Goal: Task Accomplishment & Management: Manage account settings

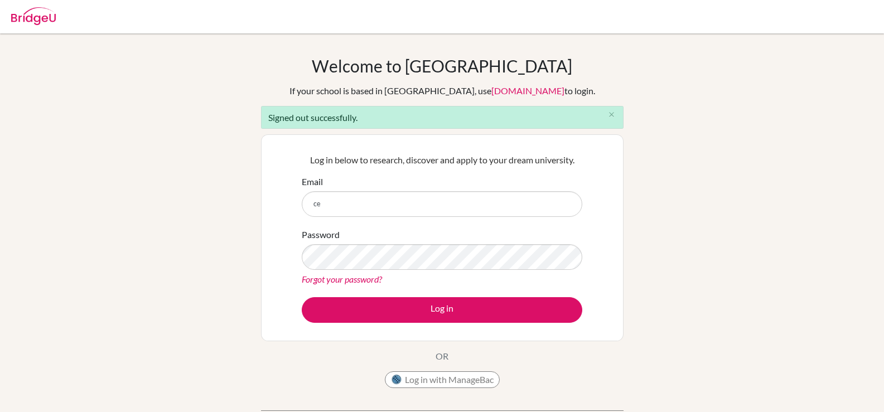
type input "celsanady@cesegypt.com"
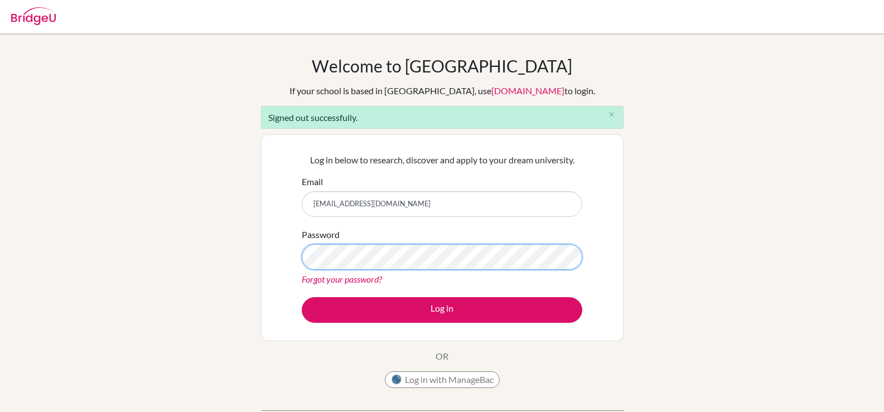
click at [302, 297] on button "Log in" at bounding box center [442, 310] width 280 height 26
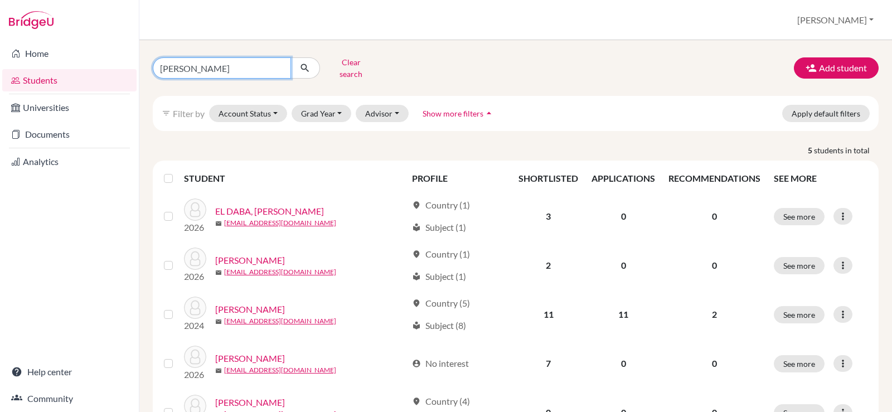
click at [277, 65] on input "[PERSON_NAME]" at bounding box center [222, 67] width 138 height 21
type input "anas"
click button "submit" at bounding box center [306, 67] width 30 height 21
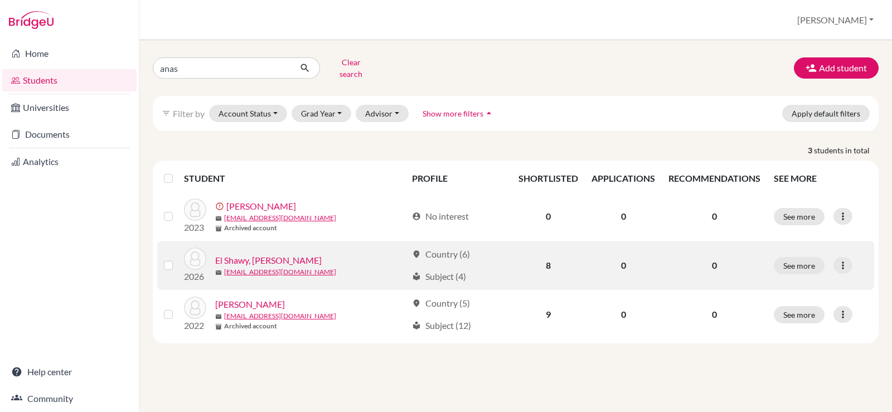
click at [249, 254] on link "El Shawy, Anas" at bounding box center [268, 260] width 107 height 13
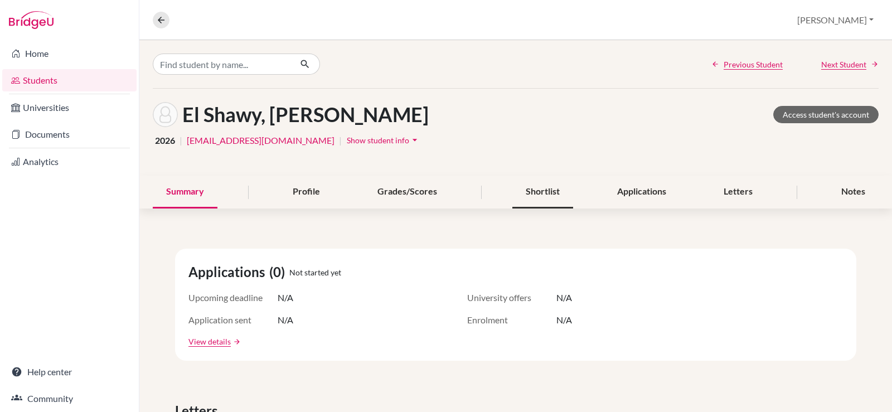
click at [517, 194] on div "Shortlist" at bounding box center [542, 192] width 61 height 33
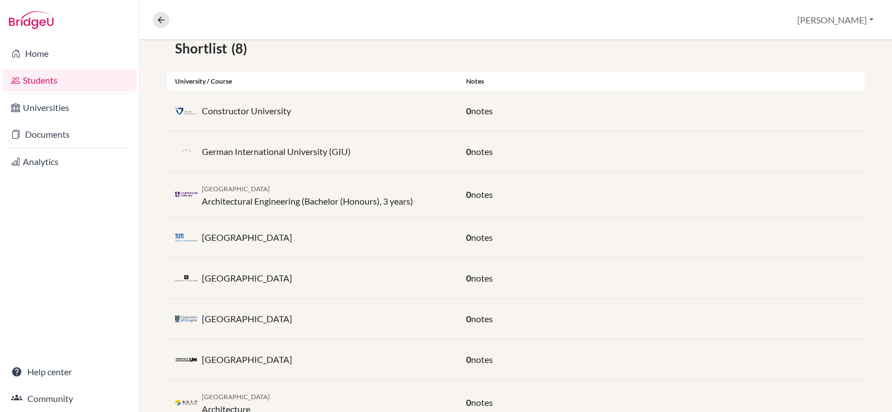
scroll to position [250, 0]
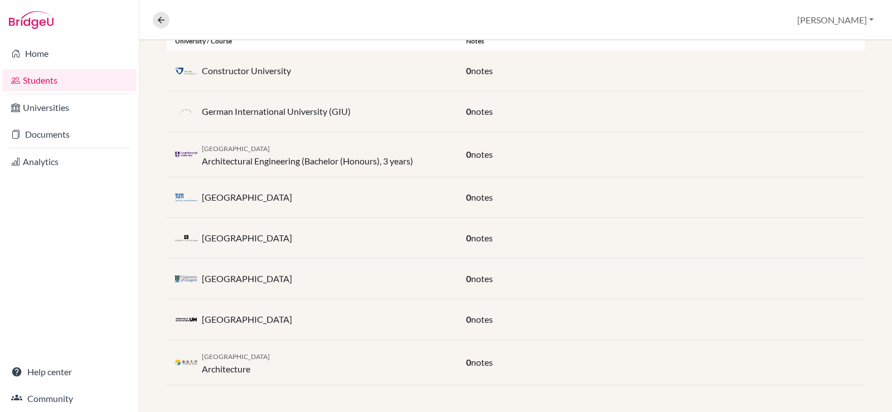
click at [628, 235] on div "0 notes" at bounding box center [661, 237] width 407 height 13
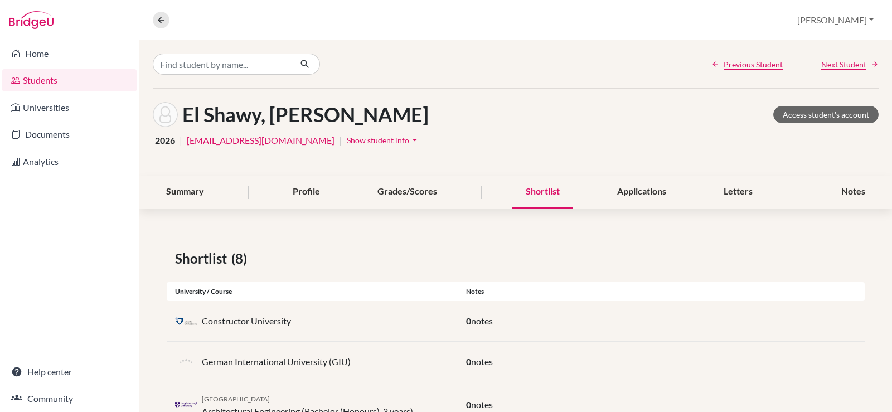
scroll to position [56, 0]
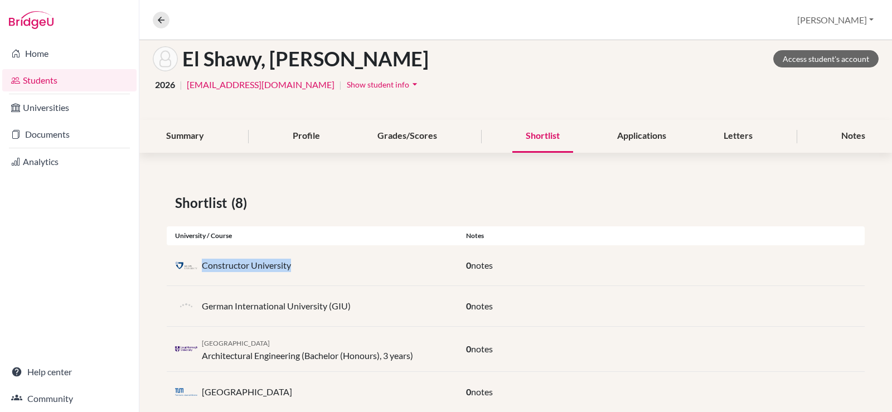
drag, startPoint x: 325, startPoint y: 259, endPoint x: 202, endPoint y: 267, distance: 122.9
click at [202, 267] on div "Constructor University" at bounding box center [312, 265] width 291 height 22
copy p "Constructor University"
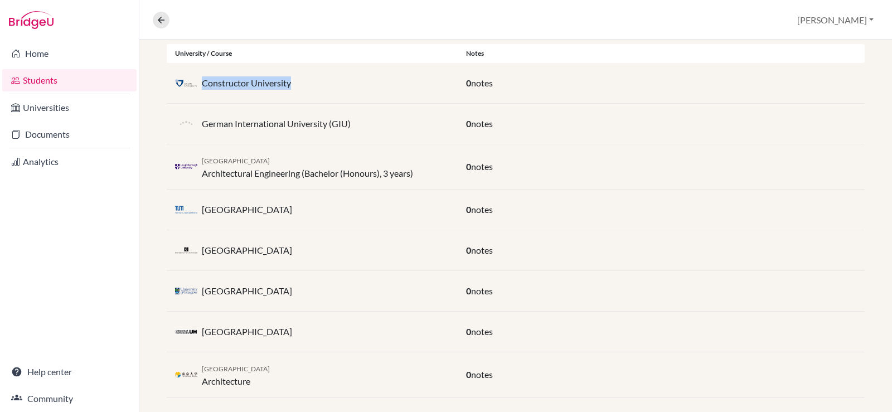
scroll to position [250, 0]
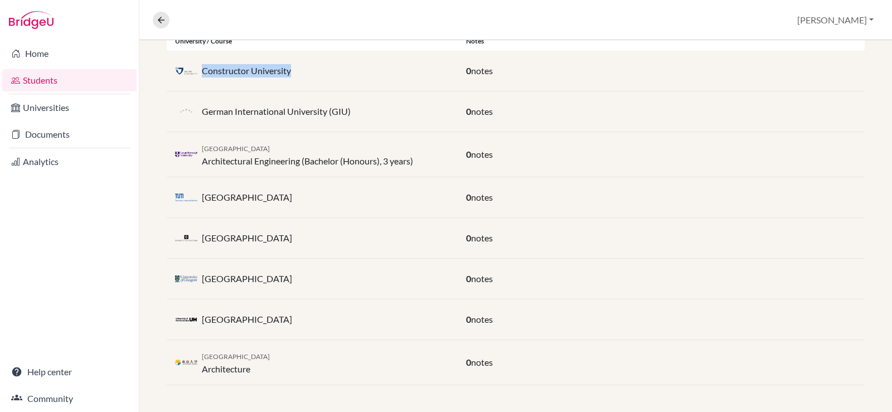
drag, startPoint x: 298, startPoint y: 284, endPoint x: 190, endPoint y: 283, distance: 108.2
click at [190, 283] on div "University of Glasgow" at bounding box center [312, 279] width 291 height 22
copy div "University of Glasgow"
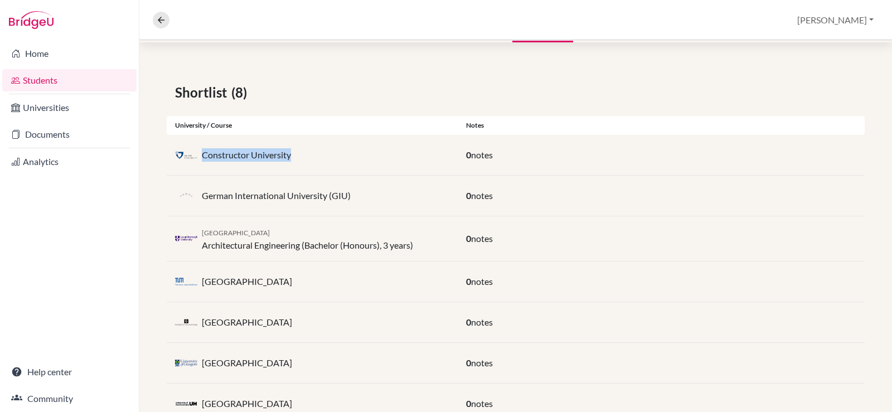
scroll to position [139, 0]
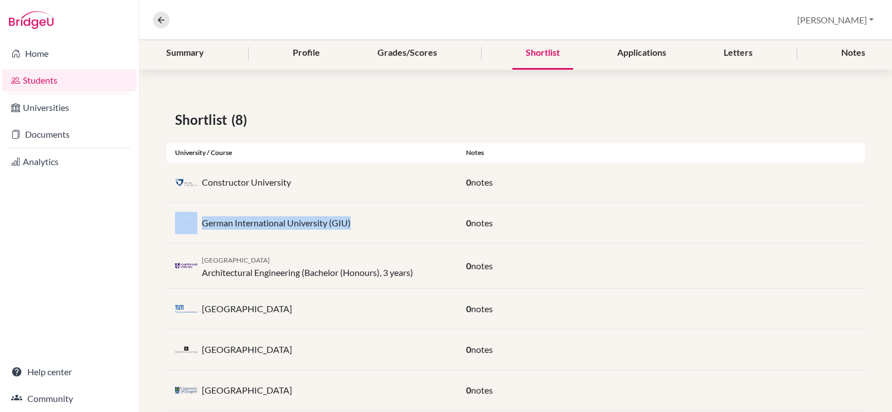
drag, startPoint x: 363, startPoint y: 219, endPoint x: 199, endPoint y: 220, distance: 164.5
click at [199, 220] on div "German International University (GIU)" at bounding box center [312, 223] width 291 height 22
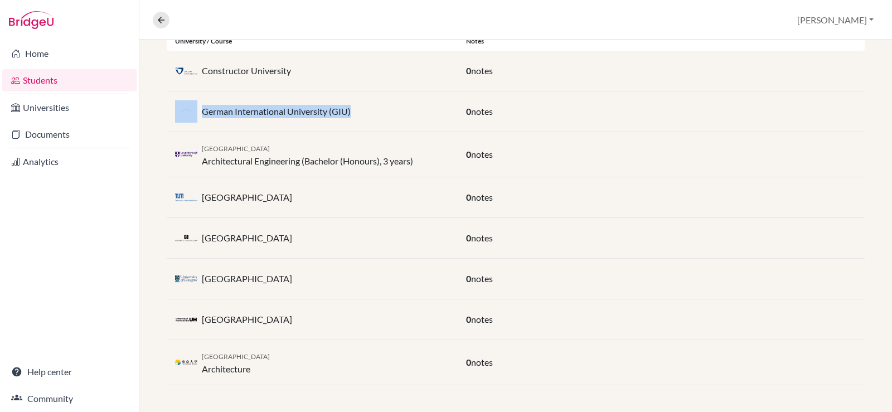
drag, startPoint x: 260, startPoint y: 357, endPoint x: 201, endPoint y: 355, distance: 59.2
click at [201, 355] on div "University of Tokyo Architecture" at bounding box center [312, 362] width 291 height 27
copy span "University of Tokyo"
drag, startPoint x: 260, startPoint y: 368, endPoint x: 201, endPoint y: 360, distance: 59.1
click at [199, 365] on div "University of Tokyo Architecture" at bounding box center [312, 362] width 291 height 27
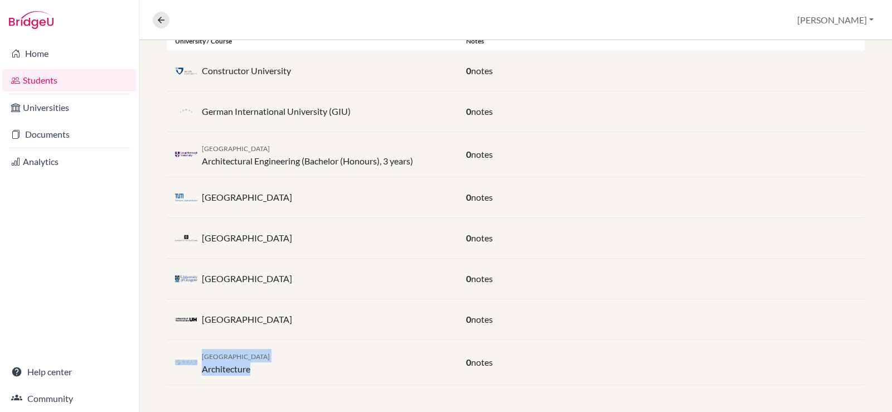
copy div "University of Tokyo Architecture"
click at [274, 378] on div "University of Tokyo Architecture 0 notes" at bounding box center [516, 362] width 698 height 45
click at [248, 364] on div "University of Tokyo Architecture" at bounding box center [236, 362] width 68 height 27
drag, startPoint x: 265, startPoint y: 366, endPoint x: 200, endPoint y: 369, distance: 65.3
click at [200, 369] on div "University of Tokyo Architecture" at bounding box center [312, 362] width 291 height 27
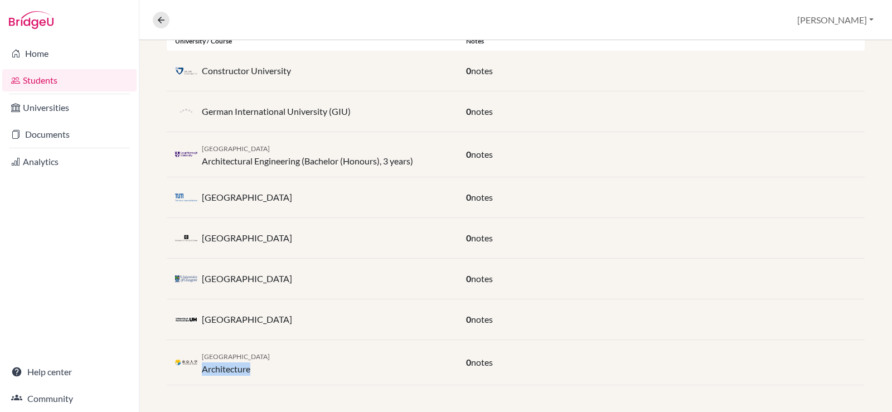
copy div "Architecture"
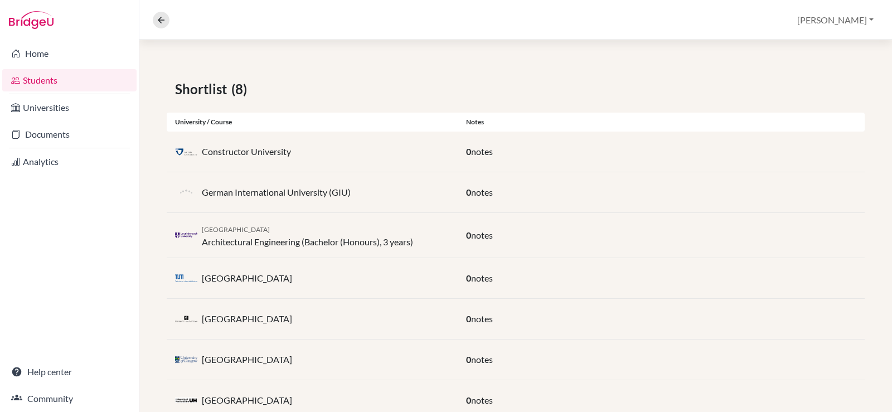
scroll to position [27, 0]
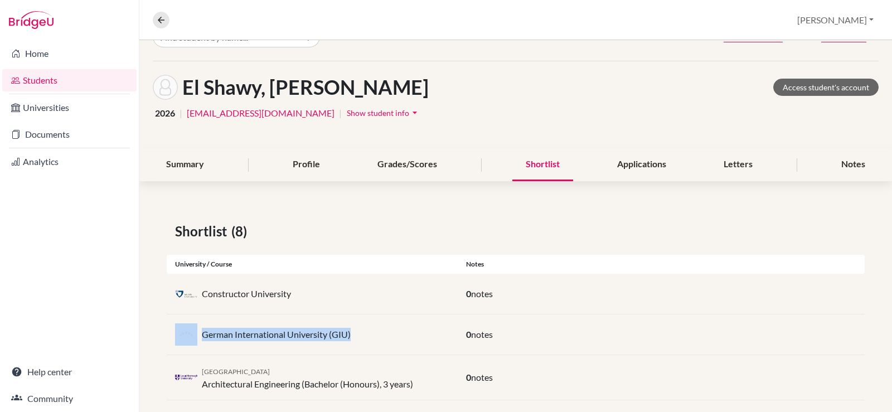
drag, startPoint x: 372, startPoint y: 336, endPoint x: 204, endPoint y: 332, distance: 167.9
click at [194, 335] on div "German International University (GIU)" at bounding box center [312, 334] width 291 height 22
copy div "German International University (GIU)"
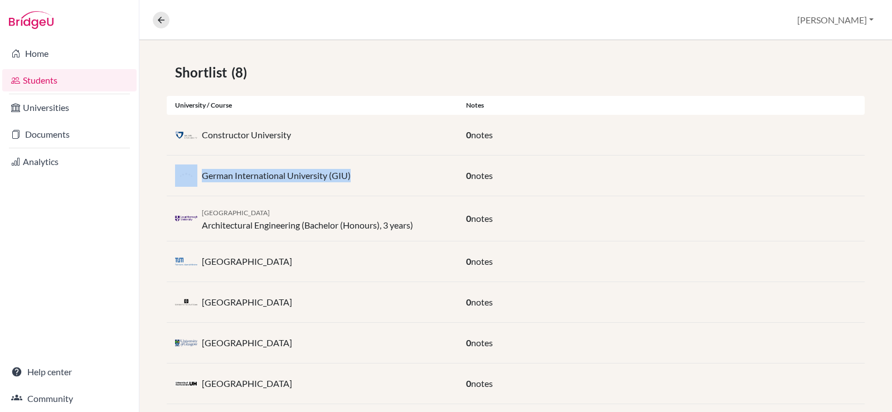
scroll to position [250, 0]
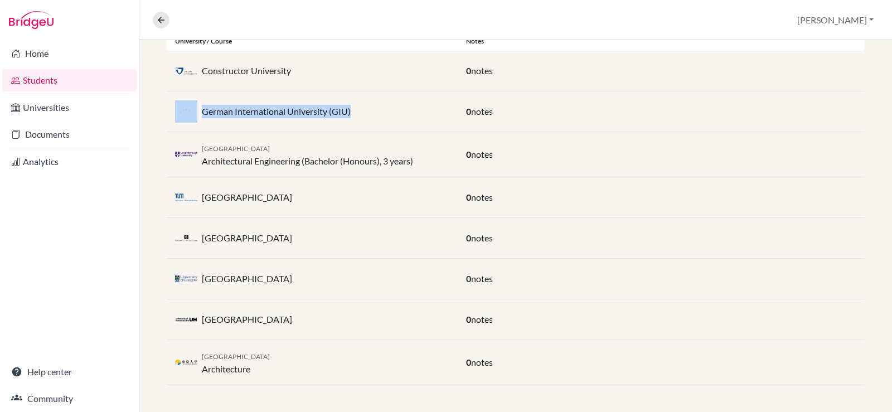
drag, startPoint x: 282, startPoint y: 142, endPoint x: 201, endPoint y: 151, distance: 80.8
click at [201, 151] on div "Loughborough University Architectural Engineering (Bachelor (Honours), 3 years)" at bounding box center [312, 154] width 291 height 27
copy span "Loughborough University"
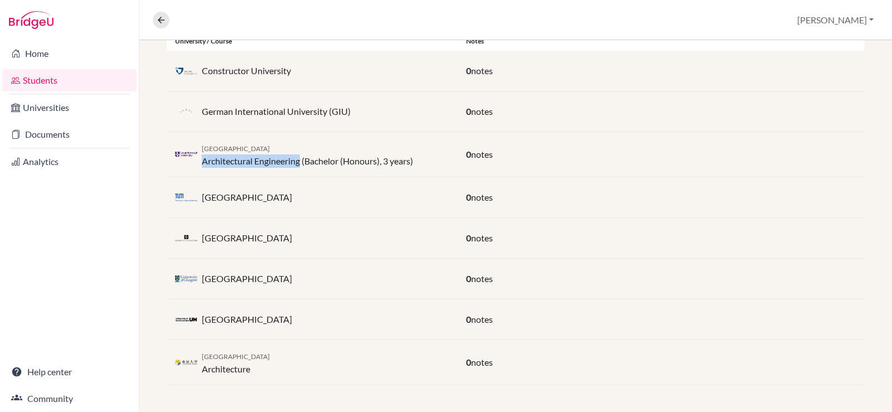
drag, startPoint x: 201, startPoint y: 163, endPoint x: 303, endPoint y: 161, distance: 102.1
click at [303, 161] on div "Loughborough University Architectural Engineering (Bachelor (Honours), 3 years)" at bounding box center [312, 154] width 291 height 27
copy div "Architectural Engineering"
drag, startPoint x: 307, startPoint y: 238, endPoint x: 330, endPoint y: 224, distance: 26.8
click at [190, 237] on div "University of Amsterdam" at bounding box center [312, 238] width 291 height 22
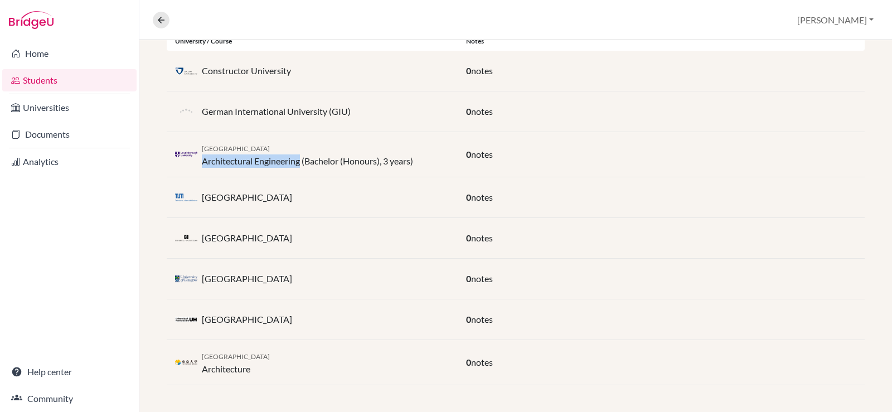
copy div "University of Amsterdam"
click at [647, 284] on div "0 notes" at bounding box center [661, 278] width 407 height 13
drag, startPoint x: 321, startPoint y: 197, endPoint x: 200, endPoint y: 197, distance: 121.0
click at [200, 197] on div "Technical University of Munich" at bounding box center [312, 197] width 291 height 22
copy p "Technical University of Munich"
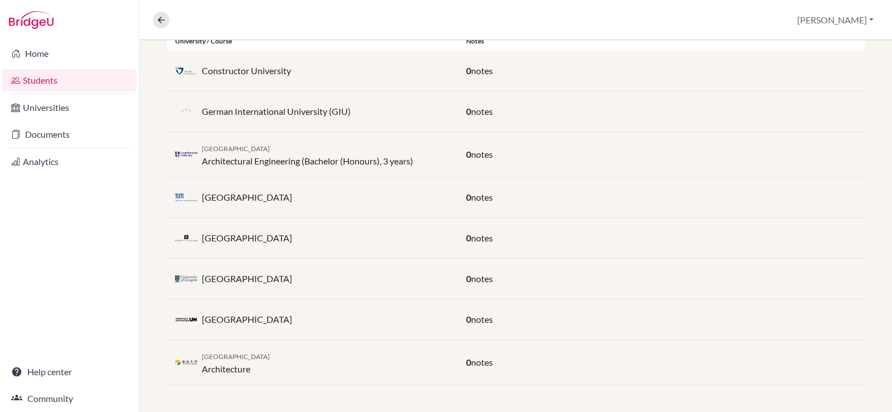
drag, startPoint x: 317, startPoint y: 321, endPoint x: 202, endPoint y: 330, distance: 115.2
click at [202, 330] on div "University of Hertfordshire" at bounding box center [312, 319] width 291 height 22
click at [867, 15] on button "[PERSON_NAME]" at bounding box center [835, 19] width 86 height 21
click at [819, 89] on button "Log out" at bounding box center [802, 91] width 88 height 18
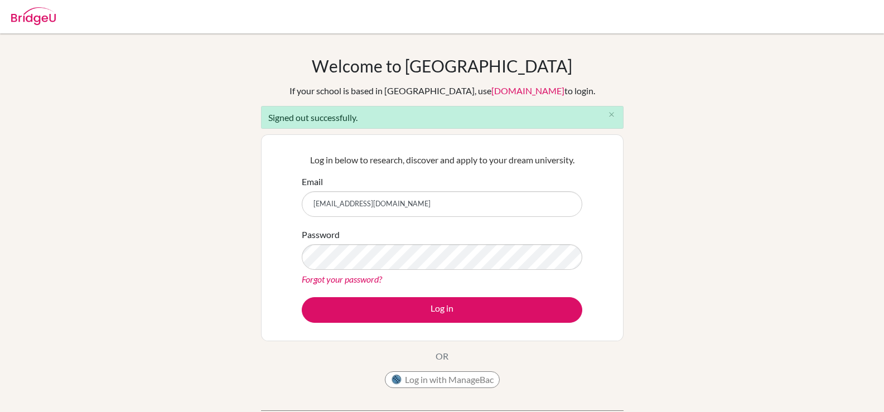
type input "[EMAIL_ADDRESS][DOMAIN_NAME]"
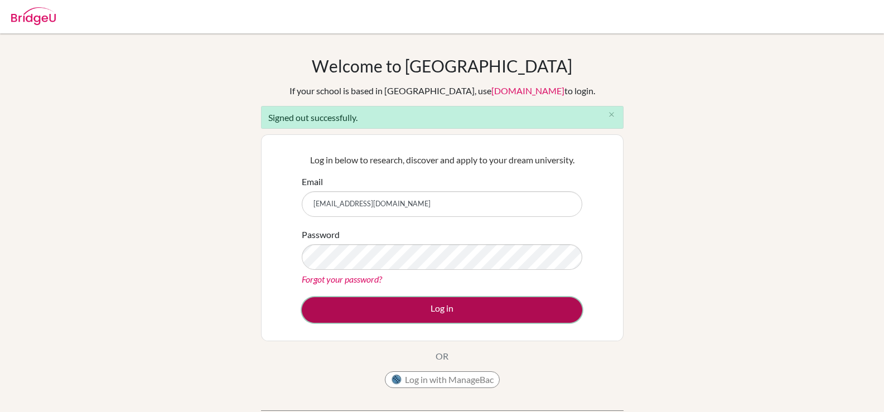
click at [529, 315] on button "Log in" at bounding box center [442, 310] width 280 height 26
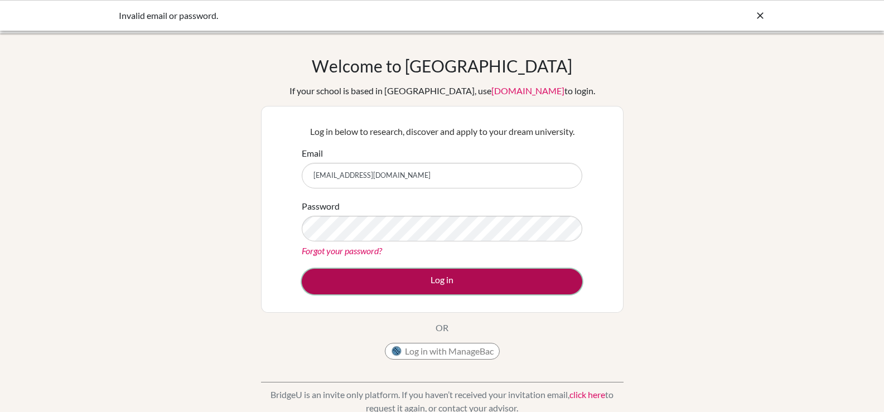
click at [528, 274] on button "Log in" at bounding box center [442, 282] width 280 height 26
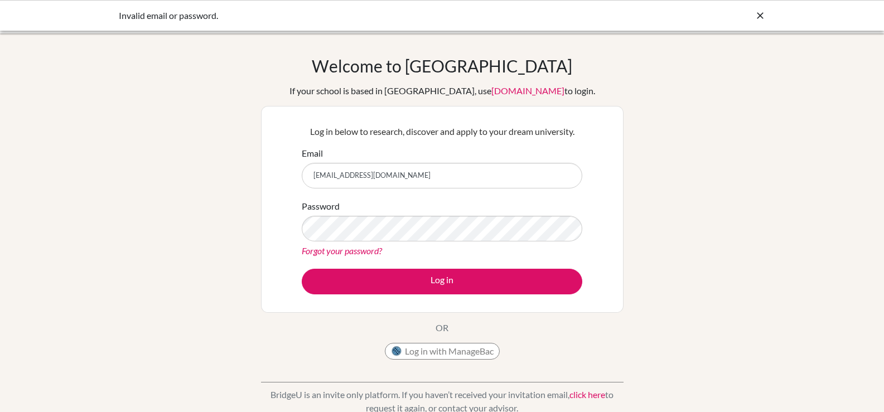
drag, startPoint x: 471, startPoint y: 186, endPoint x: 356, endPoint y: 100, distance: 143.9
click at [65, 285] on div "Welcome to BridgeU If your school is based in China, use app.bridge-u.com.cn to…" at bounding box center [442, 238] width 884 height 365
type input "[EMAIL_ADDRESS][DOMAIN_NAME]"
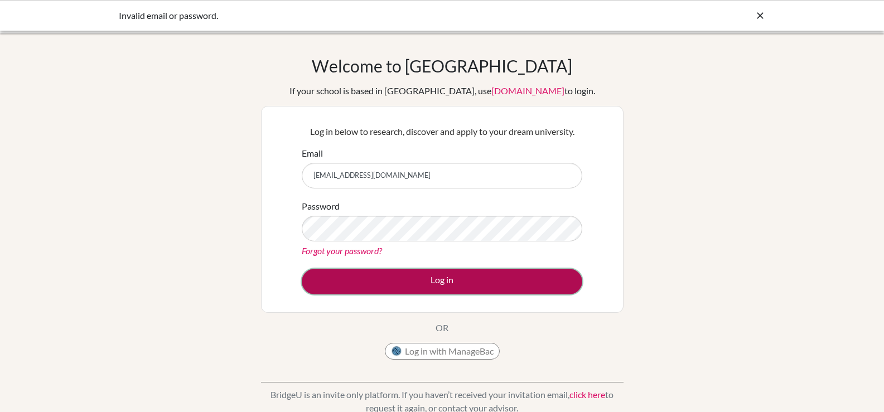
click at [443, 275] on button "Log in" at bounding box center [442, 282] width 280 height 26
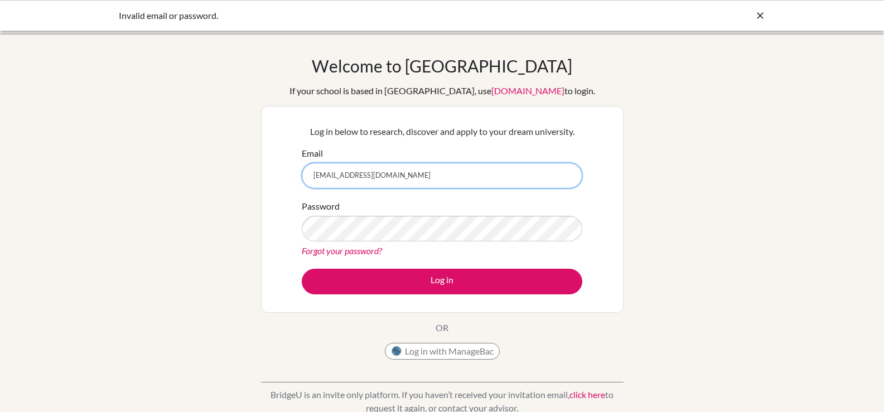
paste input "Youssefelzahed08"
type input "[EMAIL_ADDRESS][DOMAIN_NAME]"
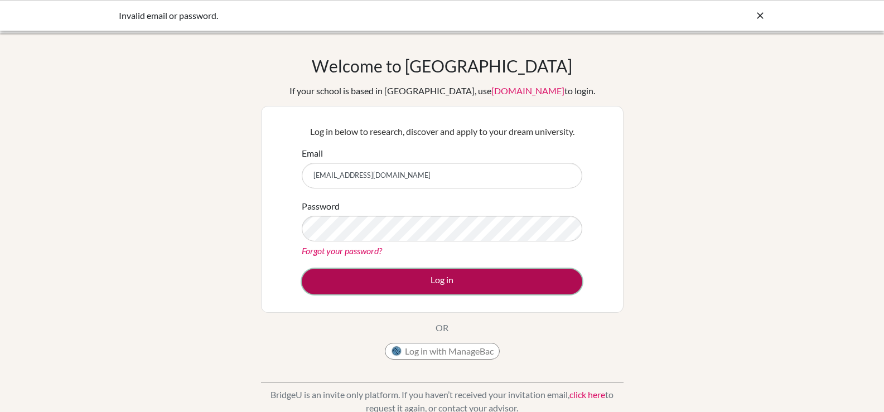
click at [494, 273] on button "Log in" at bounding box center [442, 282] width 280 height 26
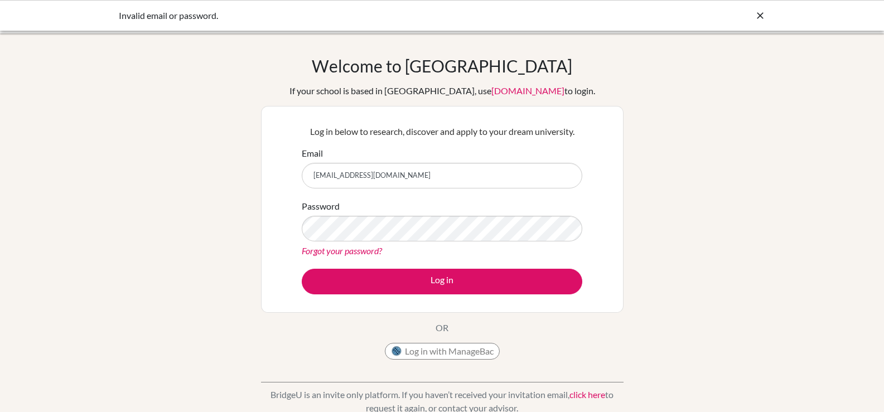
drag, startPoint x: 496, startPoint y: 181, endPoint x: 12, endPoint y: 192, distance: 484.1
click at [0, 199] on div "Welcome to BridgeU If your school is based in China, use app.bridge-u.com.cn to…" at bounding box center [442, 238] width 884 height 365
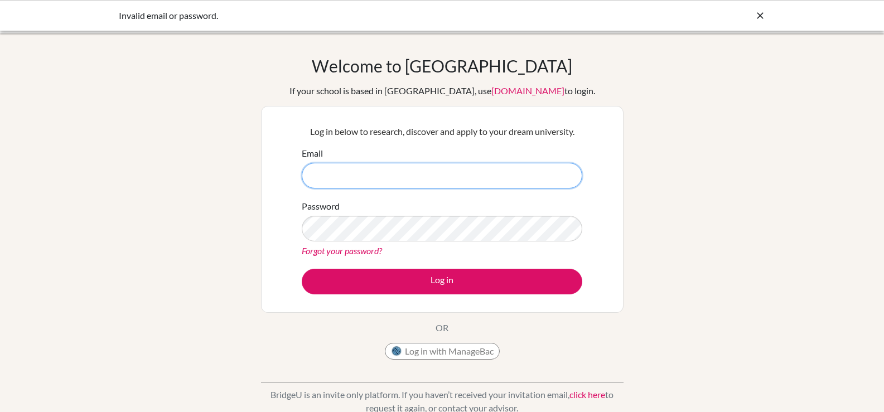
click at [347, 177] on input "Email" at bounding box center [442, 176] width 280 height 26
type input "celsanady@cesegypt.com"
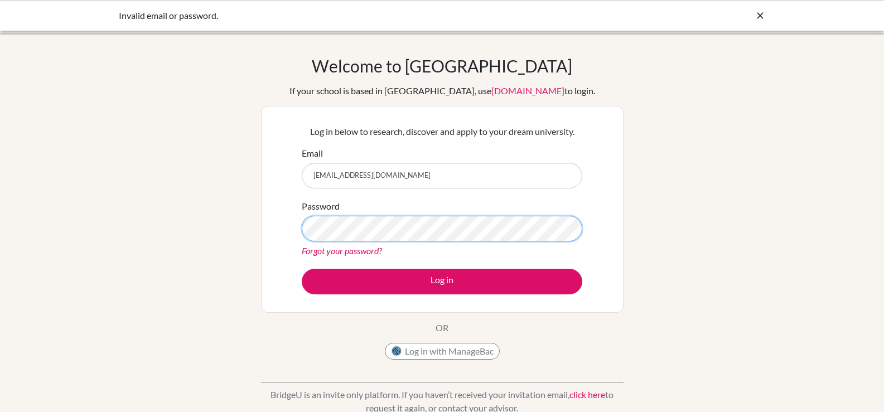
click at [302, 269] on button "Log in" at bounding box center [442, 282] width 280 height 26
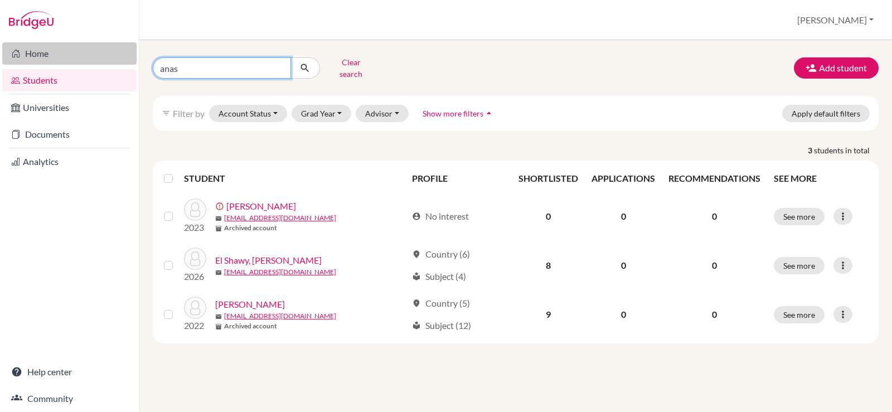
drag, startPoint x: 0, startPoint y: 0, endPoint x: 128, endPoint y: 60, distance: 141.5
click at [137, 62] on div "Home Students Universities Documents Analytics Help center Community Students o…" at bounding box center [446, 206] width 892 height 412
type input "youssef"
click button "submit" at bounding box center [306, 67] width 30 height 21
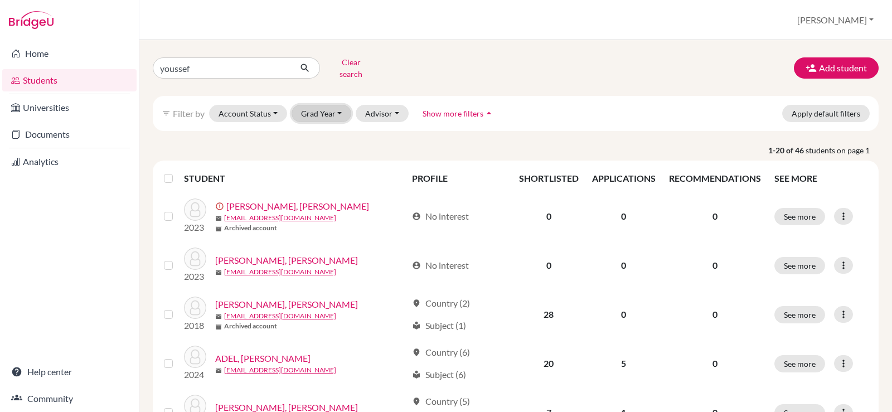
click at [315, 105] on button "Grad Year" at bounding box center [322, 113] width 60 height 17
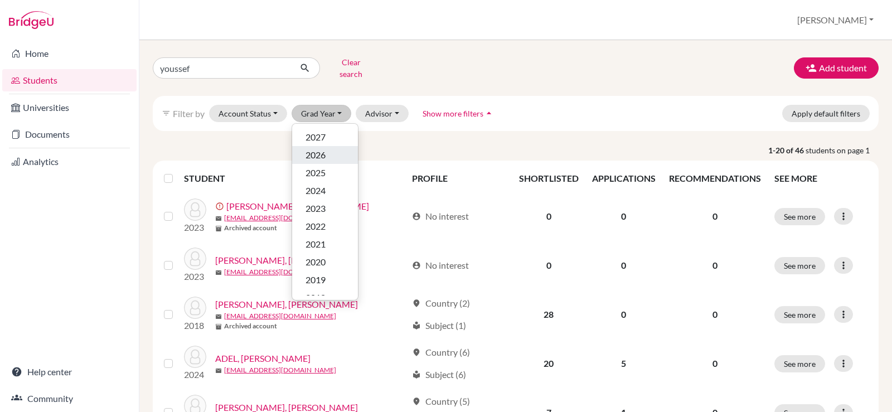
click at [321, 148] on span "2026" at bounding box center [316, 154] width 20 height 13
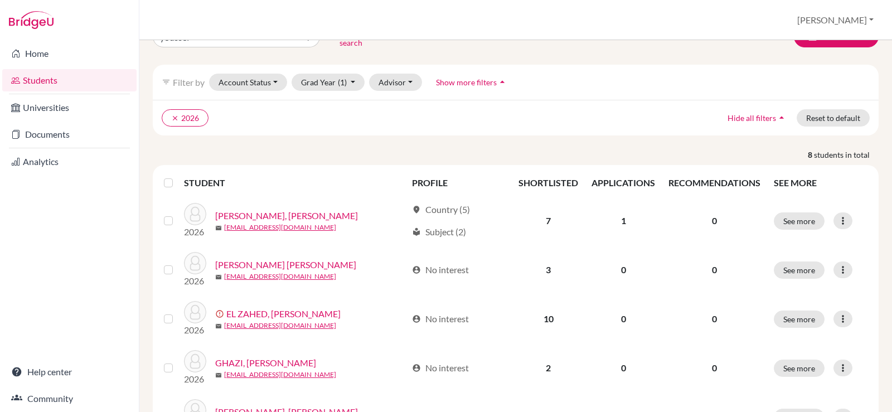
scroll to position [56, 0]
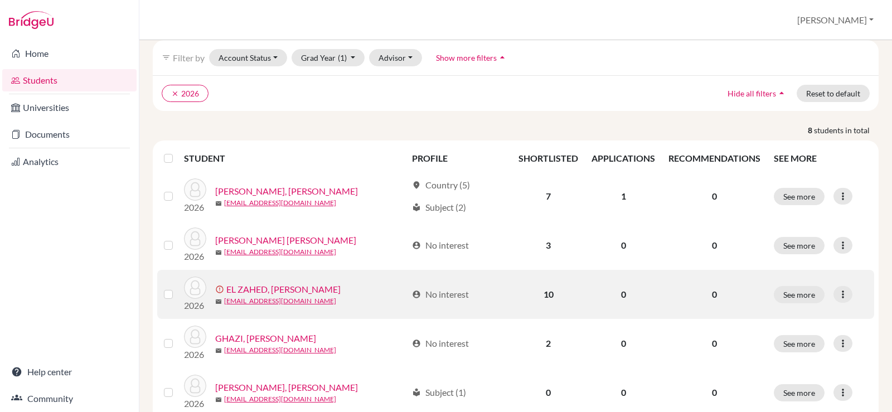
click at [313, 283] on link "EL ZAHED, Youssef Hatem" at bounding box center [283, 289] width 114 height 13
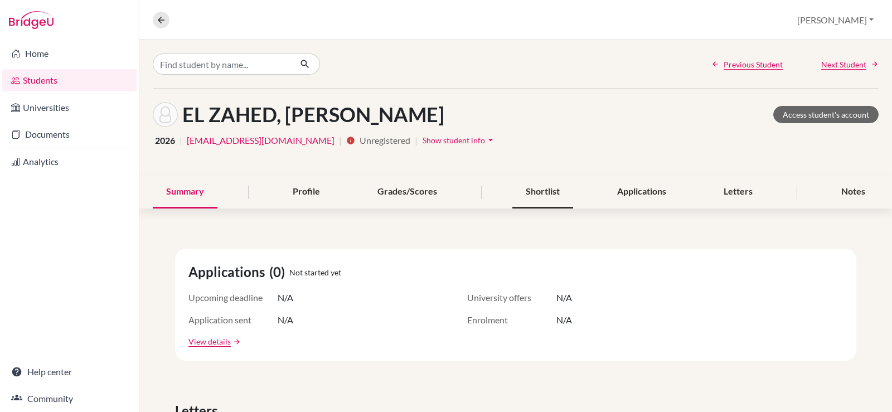
click at [553, 191] on div "Shortlist" at bounding box center [542, 192] width 61 height 33
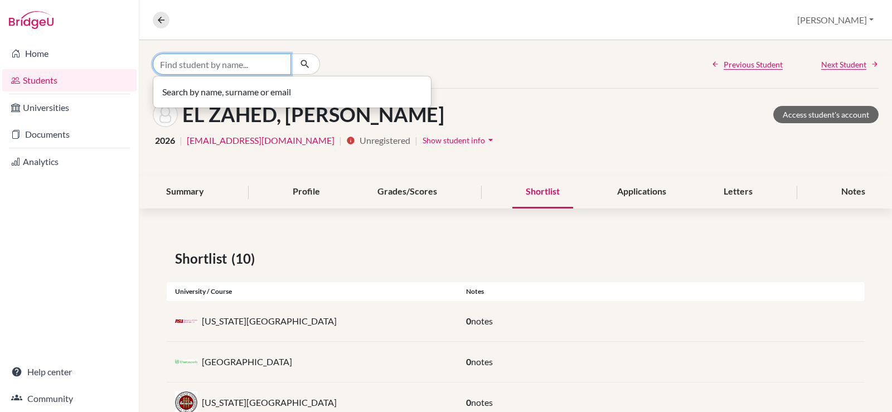
click at [248, 62] on input "Find student by name..." at bounding box center [222, 64] width 138 height 21
type input "omar"
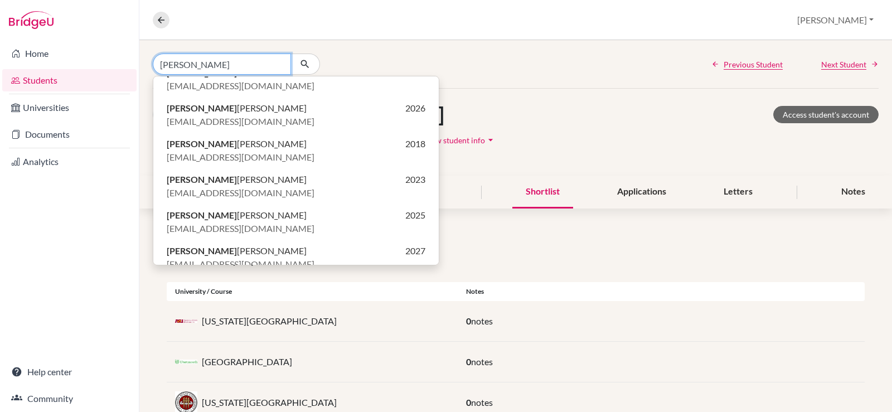
scroll to position [781, 0]
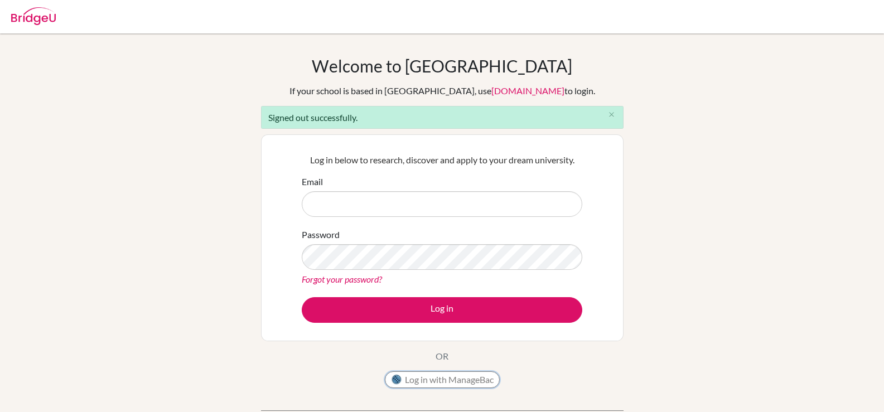
click at [461, 385] on button "Log in with ManageBac" at bounding box center [442, 379] width 115 height 17
click at [441, 200] on input "Email" at bounding box center [442, 204] width 280 height 26
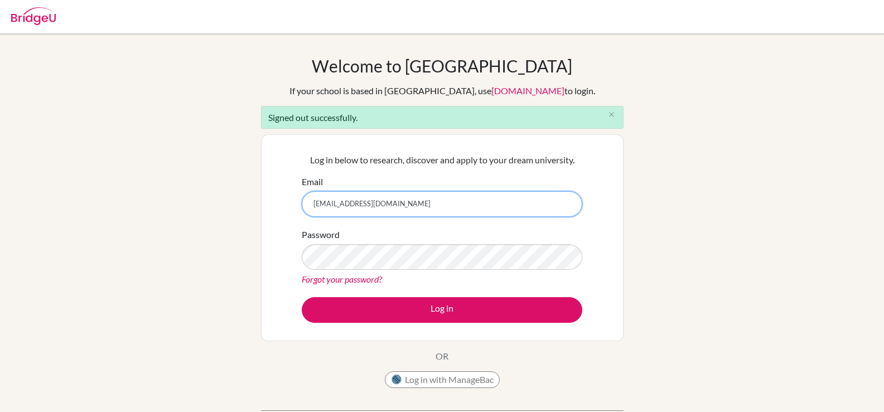
type input "[EMAIL_ADDRESS][DOMAIN_NAME]"
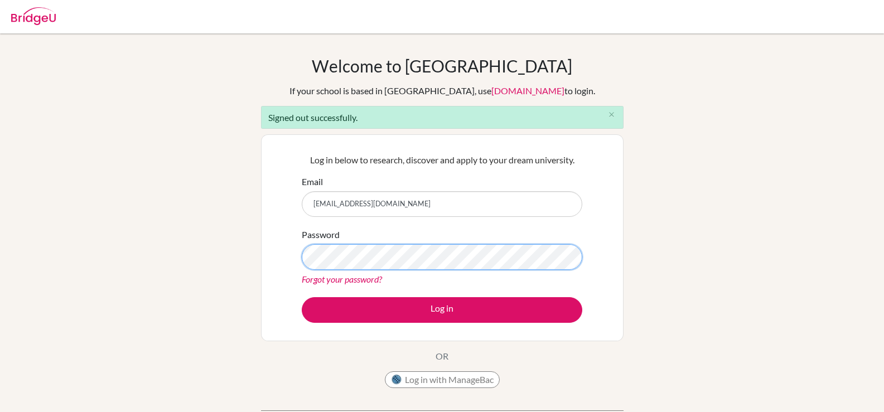
click at [302, 297] on button "Log in" at bounding box center [442, 310] width 280 height 26
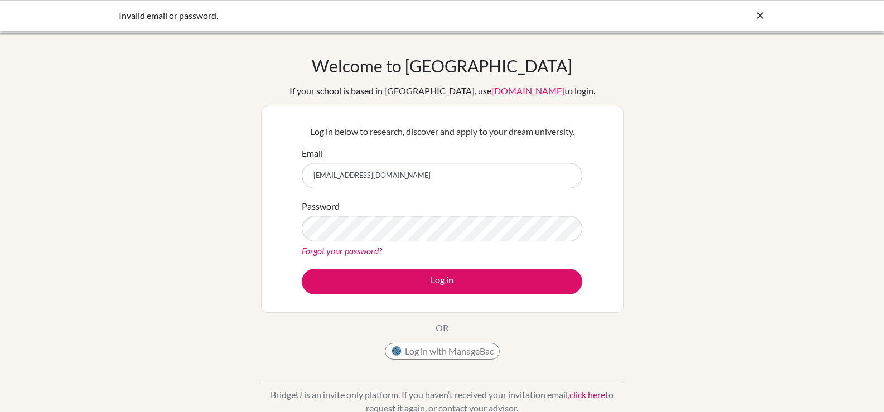
click at [427, 173] on input "[EMAIL_ADDRESS][DOMAIN_NAME]" at bounding box center [442, 176] width 280 height 26
type input "[EMAIL_ADDRESS][DOMAIN_NAME]"
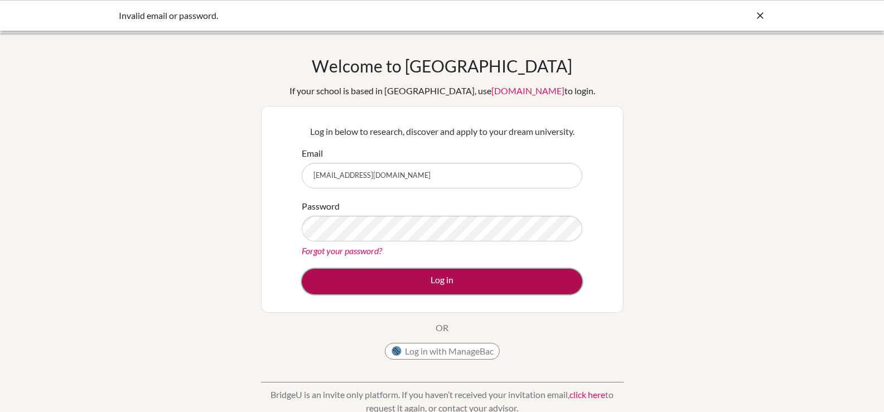
click at [492, 277] on button "Log in" at bounding box center [442, 282] width 280 height 26
